Goal: Task Accomplishment & Management: Use online tool/utility

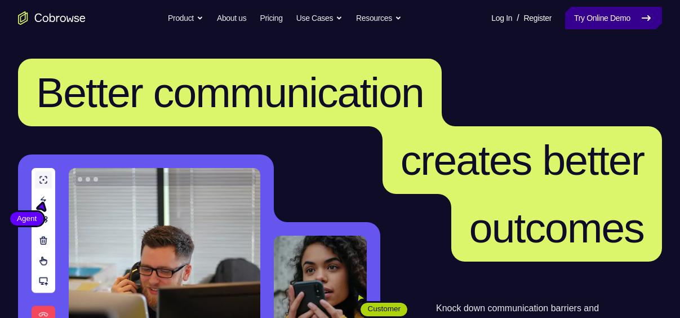
click at [583, 17] on link "Try Online Demo" at bounding box center [613, 18] width 97 height 23
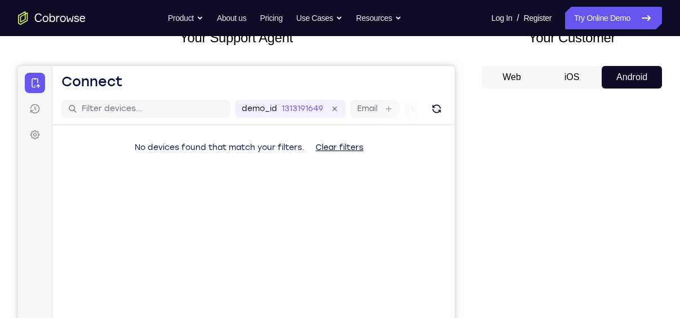
scroll to position [81, 0]
click at [572, 63] on div "Your Customer Web iOS Android" at bounding box center [571, 235] width 180 height 416
click at [574, 72] on button "iOS" at bounding box center [572, 76] width 60 height 23
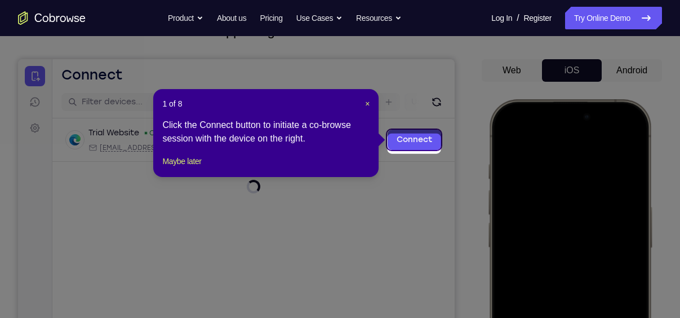
scroll to position [82, 0]
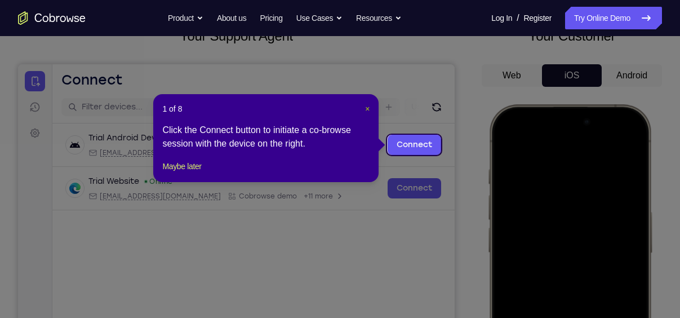
click at [367, 106] on span "×" at bounding box center [367, 108] width 5 height 9
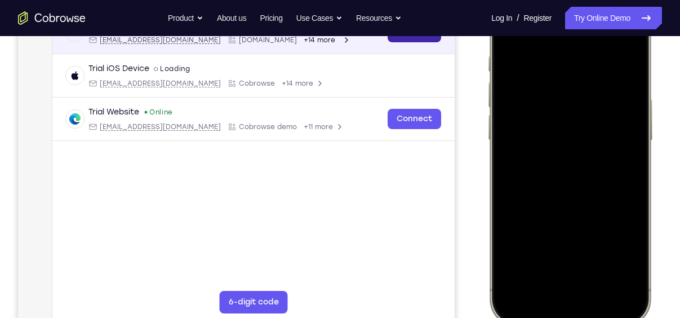
scroll to position [203, 0]
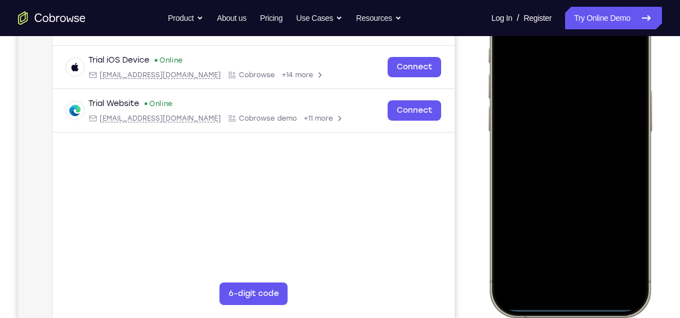
click at [633, 172] on div at bounding box center [570, 150] width 148 height 322
click at [560, 280] on div at bounding box center [570, 150] width 148 height 322
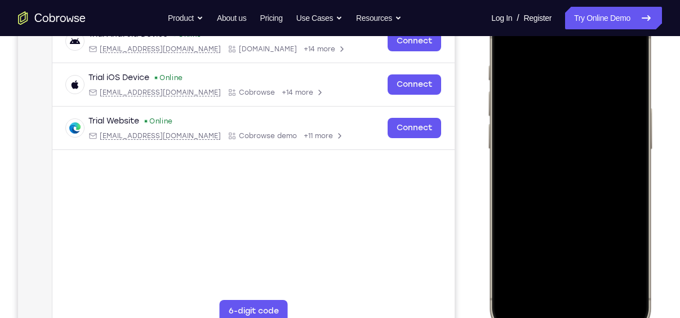
scroll to position [184, 0]
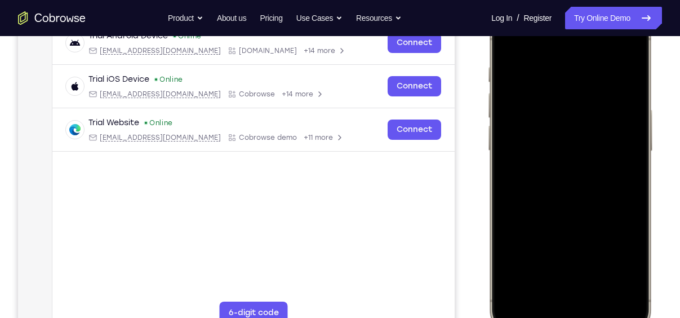
click at [590, 288] on div at bounding box center [570, 169] width 148 height 322
click at [559, 117] on div at bounding box center [570, 169] width 148 height 322
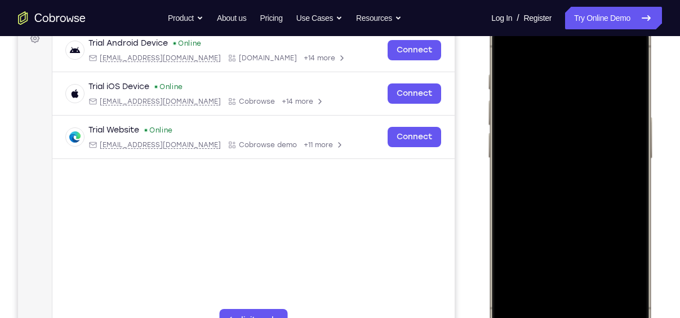
scroll to position [176, 0]
click at [552, 195] on div at bounding box center [570, 177] width 148 height 322
click at [567, 132] on div at bounding box center [570, 177] width 148 height 322
click at [525, 161] on div at bounding box center [570, 177] width 148 height 322
click at [585, 182] on div at bounding box center [570, 177] width 148 height 322
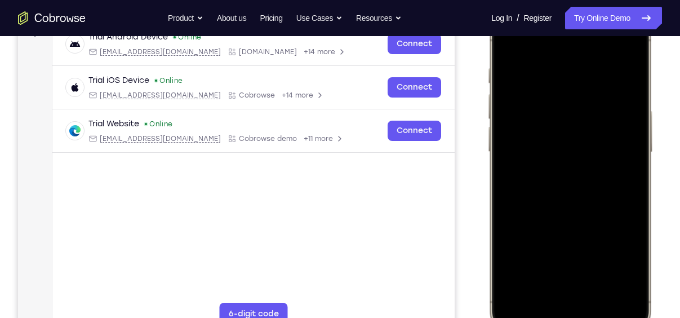
scroll to position [184, 0]
click at [574, 221] on div at bounding box center [570, 170] width 148 height 322
click at [603, 271] on div at bounding box center [570, 170] width 148 height 322
drag, startPoint x: 606, startPoint y: 257, endPoint x: 611, endPoint y: 89, distance: 167.9
click at [611, 89] on div at bounding box center [570, 170] width 148 height 322
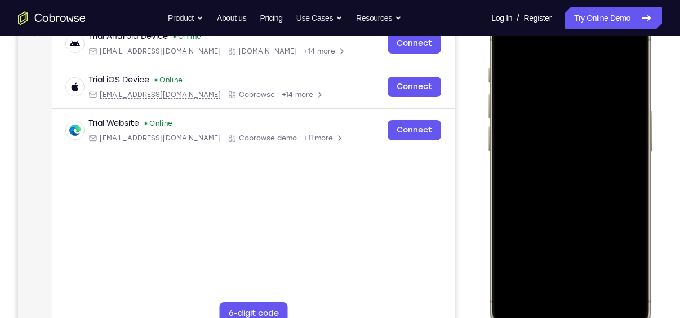
drag, startPoint x: 596, startPoint y: 260, endPoint x: 616, endPoint y: 109, distance: 152.1
click at [616, 109] on div at bounding box center [570, 170] width 148 height 322
drag, startPoint x: 586, startPoint y: 257, endPoint x: 609, endPoint y: 136, distance: 123.3
click at [609, 136] on div at bounding box center [570, 170] width 148 height 322
drag, startPoint x: 584, startPoint y: 260, endPoint x: 599, endPoint y: 162, distance: 99.6
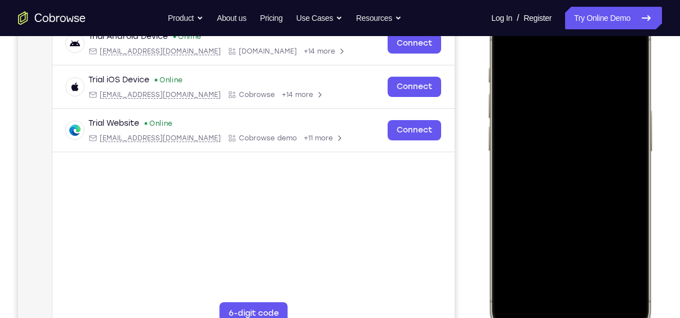
click at [599, 162] on div at bounding box center [570, 170] width 148 height 322
drag, startPoint x: 583, startPoint y: 264, endPoint x: 593, endPoint y: 148, distance: 116.4
click at [593, 148] on div at bounding box center [570, 170] width 148 height 322
click at [522, 251] on div at bounding box center [570, 170] width 148 height 322
click at [531, 46] on div at bounding box center [570, 170] width 148 height 322
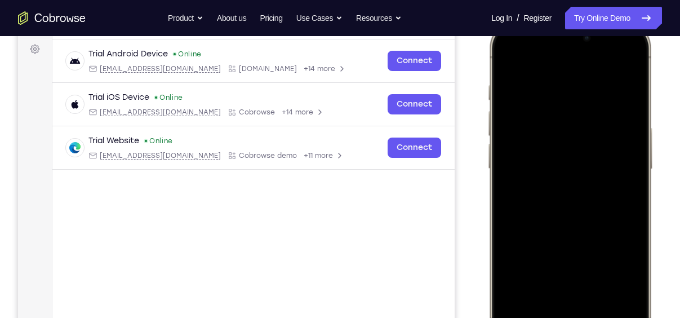
scroll to position [167, 0]
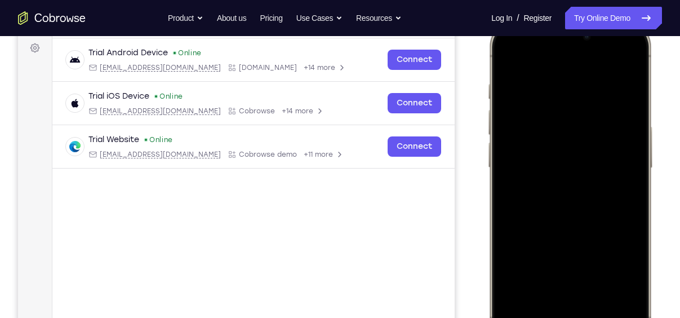
drag, startPoint x: 605, startPoint y: 144, endPoint x: 603, endPoint y: 195, distance: 51.3
click at [603, 195] on div at bounding box center [570, 186] width 148 height 322
click at [518, 287] on div at bounding box center [570, 186] width 148 height 322
click at [556, 81] on div at bounding box center [570, 186] width 148 height 322
click at [617, 139] on div at bounding box center [570, 186] width 148 height 322
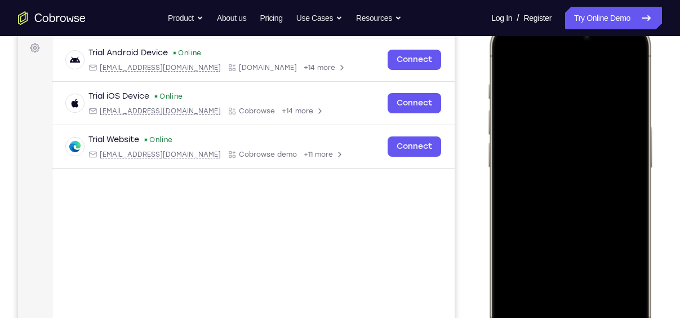
click at [617, 139] on div at bounding box center [570, 186] width 148 height 322
click at [622, 60] on div at bounding box center [570, 186] width 148 height 322
click at [632, 55] on div at bounding box center [570, 186] width 148 height 322
click at [515, 120] on div at bounding box center [570, 186] width 148 height 322
click at [551, 128] on div at bounding box center [570, 186] width 148 height 322
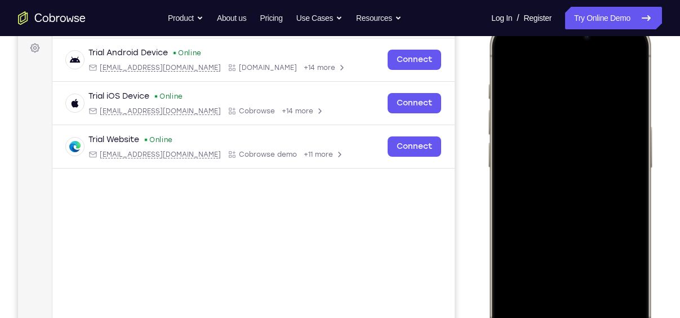
click at [516, 73] on div at bounding box center [570, 186] width 148 height 322
drag, startPoint x: 588, startPoint y: 177, endPoint x: 599, endPoint y: 99, distance: 78.9
click at [599, 99] on div at bounding box center [570, 186] width 148 height 322
drag, startPoint x: 613, startPoint y: 96, endPoint x: 619, endPoint y: 34, distance: 62.2
click at [619, 34] on div at bounding box center [570, 186] width 148 height 322
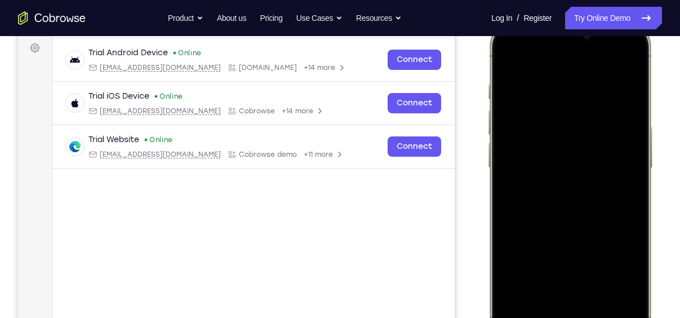
click at [511, 57] on div at bounding box center [570, 186] width 148 height 322
click at [506, 56] on div at bounding box center [570, 186] width 148 height 322
drag, startPoint x: 611, startPoint y: 97, endPoint x: 610, endPoint y: 163, distance: 65.3
click at [610, 163] on div at bounding box center [570, 186] width 148 height 322
click at [506, 53] on div at bounding box center [570, 186] width 148 height 322
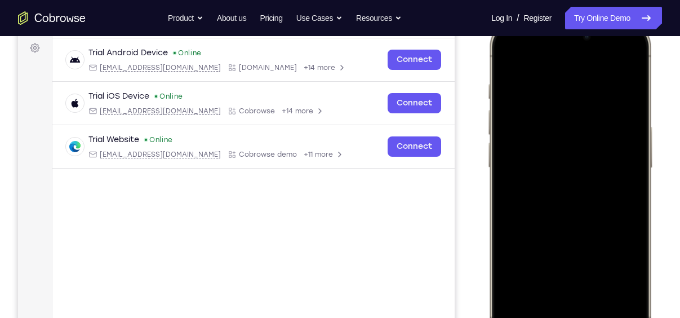
click at [510, 57] on div at bounding box center [570, 186] width 148 height 322
click at [588, 88] on div at bounding box center [570, 186] width 148 height 322
click at [619, 153] on div at bounding box center [570, 186] width 148 height 322
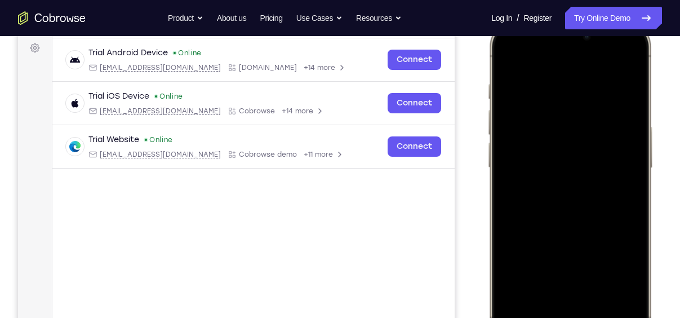
click at [619, 153] on div at bounding box center [570, 186] width 148 height 322
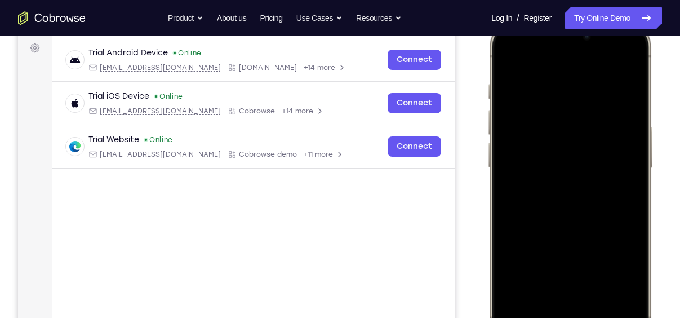
click at [619, 153] on div at bounding box center [570, 186] width 148 height 322
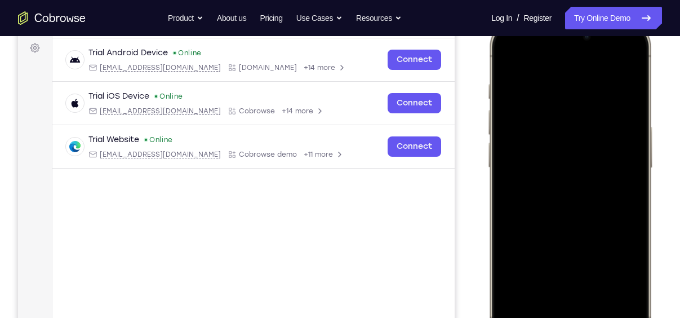
click at [619, 153] on div at bounding box center [570, 186] width 148 height 322
click at [619, 166] on div at bounding box center [570, 186] width 148 height 322
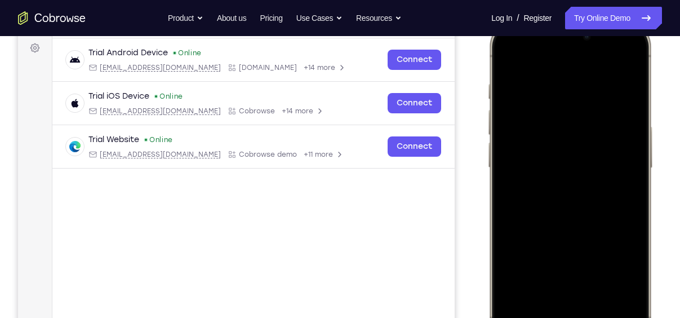
drag, startPoint x: 621, startPoint y: 176, endPoint x: 487, endPoint y: 182, distance: 134.2
click at [487, 182] on div at bounding box center [570, 186] width 166 height 335
drag, startPoint x: 626, startPoint y: 173, endPoint x: 467, endPoint y: 179, distance: 158.4
click at [487, 179] on html "Online web based iOS Simulators and Android Emulators. Run iPhone, iPad, Mobile…" at bounding box center [571, 188] width 169 height 338
click at [620, 109] on div at bounding box center [570, 186] width 148 height 322
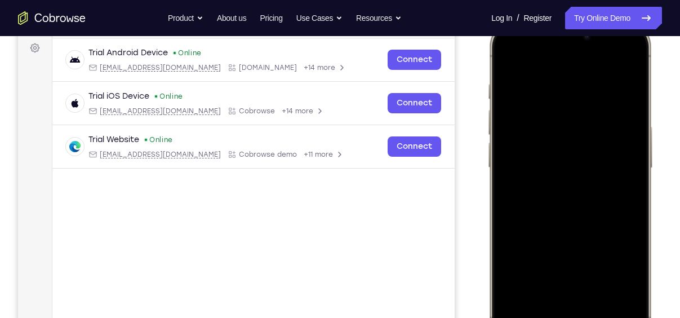
click at [623, 113] on div at bounding box center [570, 186] width 148 height 322
drag, startPoint x: 623, startPoint y: 113, endPoint x: 493, endPoint y: 133, distance: 131.7
click at [493, 133] on div at bounding box center [570, 186] width 166 height 335
drag, startPoint x: 626, startPoint y: 173, endPoint x: 463, endPoint y: 177, distance: 163.4
click at [487, 177] on html "Online web based iOS Simulators and Android Emulators. Run iPhone, iPad, Mobile…" at bounding box center [571, 188] width 169 height 338
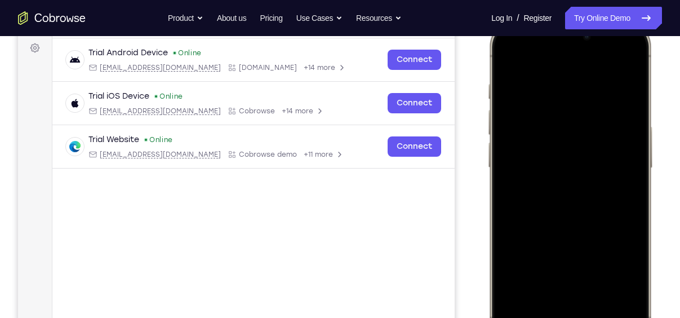
drag, startPoint x: 622, startPoint y: 162, endPoint x: 433, endPoint y: 185, distance: 190.6
click at [487, 185] on html "Online web based iOS Simulators and Android Emulators. Run iPhone, iPad, Mobile…" at bounding box center [571, 188] width 169 height 338
click at [620, 185] on div at bounding box center [570, 186] width 148 height 322
drag, startPoint x: 620, startPoint y: 185, endPoint x: 454, endPoint y: 172, distance: 166.0
click at [487, 172] on html "Online web based iOS Simulators and Android Emulators. Run iPhone, iPad, Mobile…" at bounding box center [571, 188] width 169 height 338
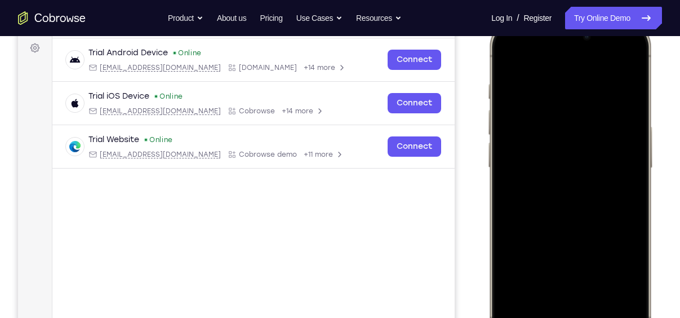
click at [623, 173] on div at bounding box center [570, 186] width 148 height 322
drag, startPoint x: 623, startPoint y: 173, endPoint x: 497, endPoint y: 170, distance: 126.2
click at [497, 170] on div at bounding box center [570, 186] width 148 height 322
drag, startPoint x: 617, startPoint y: 178, endPoint x: 420, endPoint y: 176, distance: 197.1
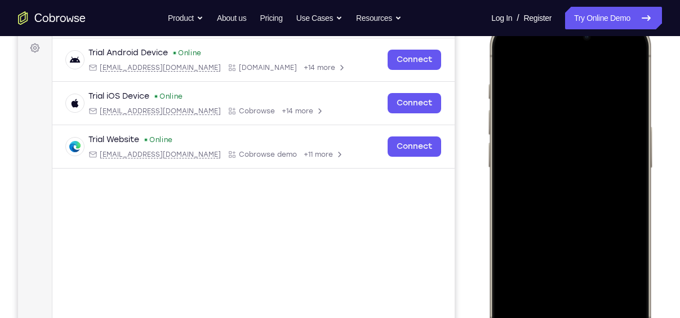
click at [487, 176] on html "Online web based iOS Simulators and Android Emulators. Run iPhone, iPad, Mobile…" at bounding box center [571, 188] width 169 height 338
click at [617, 194] on div at bounding box center [570, 186] width 148 height 322
click at [629, 198] on div at bounding box center [570, 186] width 148 height 322
click at [620, 121] on div at bounding box center [570, 186] width 148 height 322
click at [617, 60] on div at bounding box center [570, 186] width 148 height 322
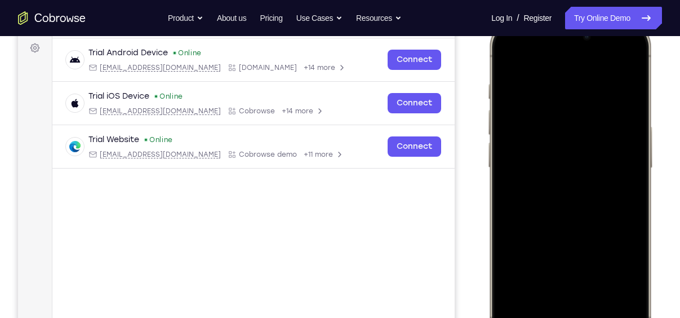
drag, startPoint x: 576, startPoint y: 179, endPoint x: 592, endPoint y: 57, distance: 122.7
click at [592, 57] on div at bounding box center [570, 186] width 148 height 322
drag, startPoint x: 587, startPoint y: 222, endPoint x: 614, endPoint y: 88, distance: 136.6
click at [614, 88] on div at bounding box center [570, 186] width 148 height 322
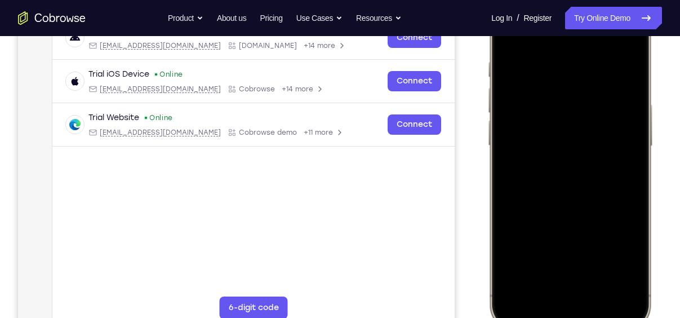
scroll to position [181, 0]
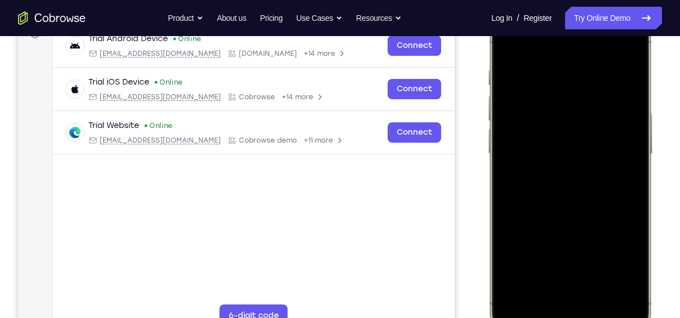
drag, startPoint x: 604, startPoint y: 172, endPoint x: 608, endPoint y: 239, distance: 67.7
click at [608, 239] on div at bounding box center [570, 172] width 148 height 322
click at [626, 295] on div at bounding box center [570, 172] width 148 height 322
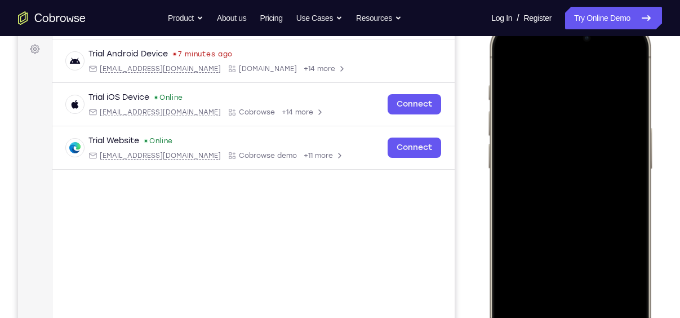
scroll to position [166, 0]
click at [558, 78] on div at bounding box center [570, 188] width 148 height 322
click at [627, 140] on div at bounding box center [570, 188] width 148 height 322
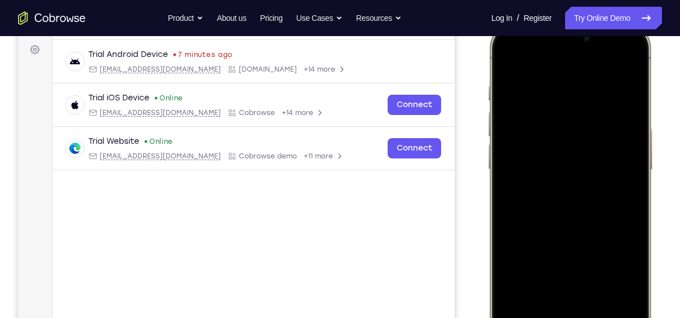
click at [627, 140] on div at bounding box center [570, 188] width 148 height 322
click at [618, 66] on div at bounding box center [570, 188] width 148 height 322
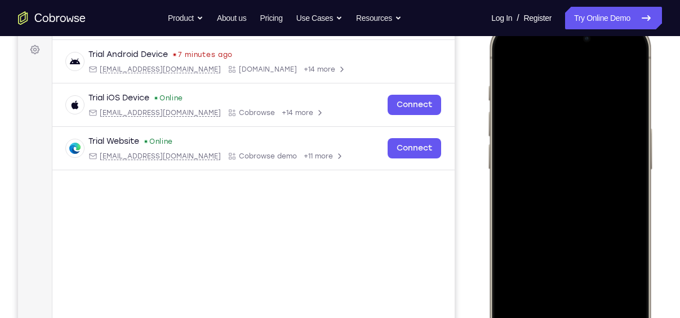
click at [628, 307] on div at bounding box center [570, 188] width 148 height 322
click at [640, 98] on div at bounding box center [570, 188] width 148 height 322
click at [510, 130] on div at bounding box center [570, 188] width 148 height 322
click at [625, 64] on div at bounding box center [570, 188] width 148 height 322
click at [558, 85] on div at bounding box center [570, 188] width 148 height 322
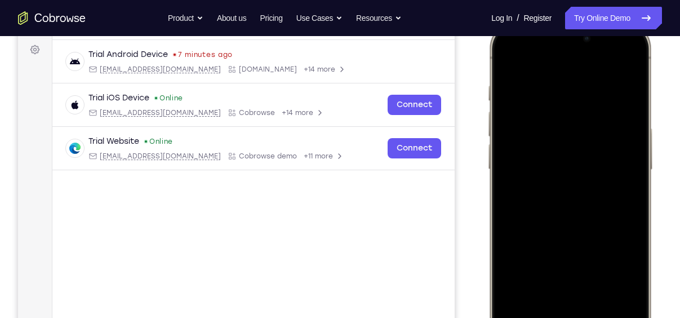
click at [626, 66] on div at bounding box center [570, 188] width 148 height 322
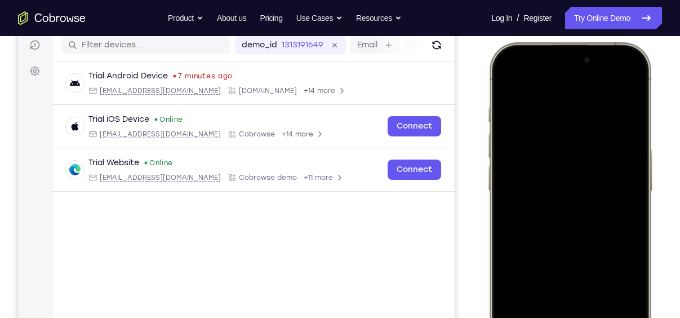
scroll to position [143, 0]
